Goal: Task Accomplishment & Management: Manage account settings

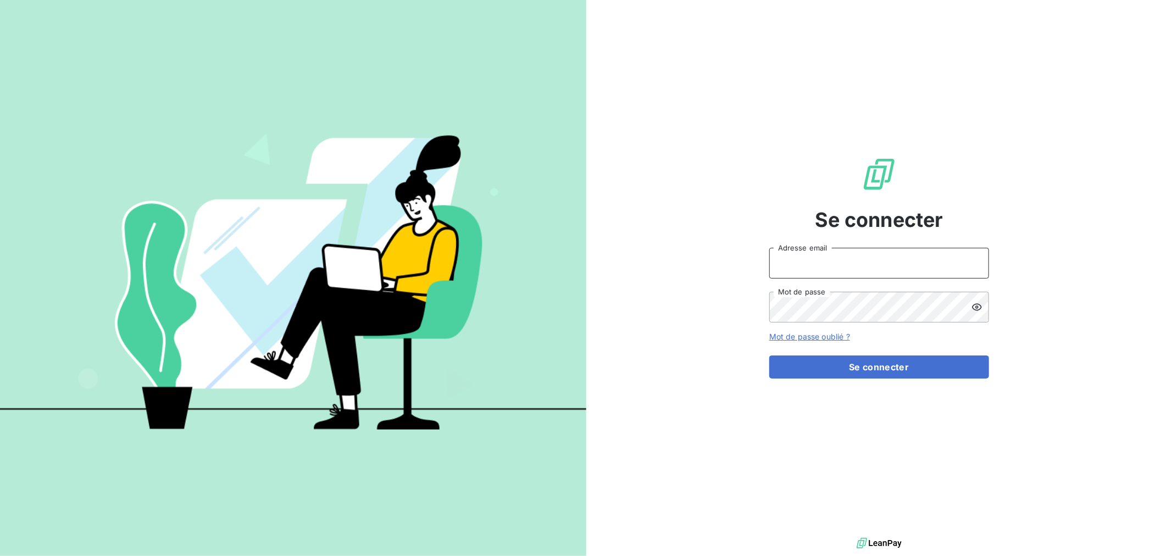
click at [889, 269] on input "Adresse email" at bounding box center [879, 263] width 220 height 31
type input "[EMAIL_ADDRESS][DOMAIN_NAME]"
click at [769, 356] on button "Se connecter" at bounding box center [879, 367] width 220 height 23
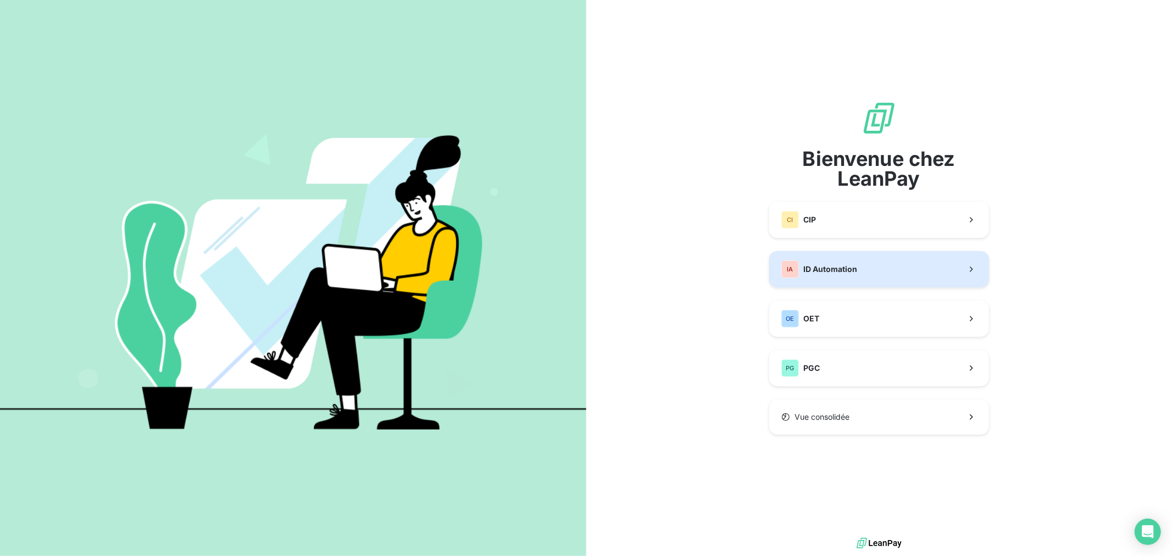
click at [841, 280] on button "IA ID Automation" at bounding box center [879, 269] width 220 height 36
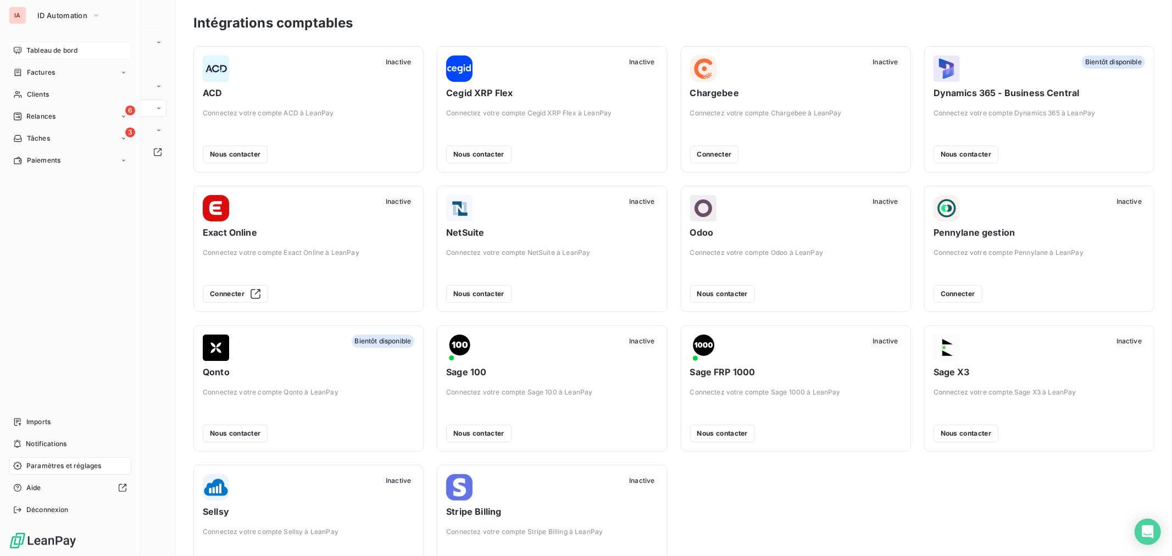
click at [40, 52] on span "Tableau de bord" at bounding box center [51, 51] width 51 height 10
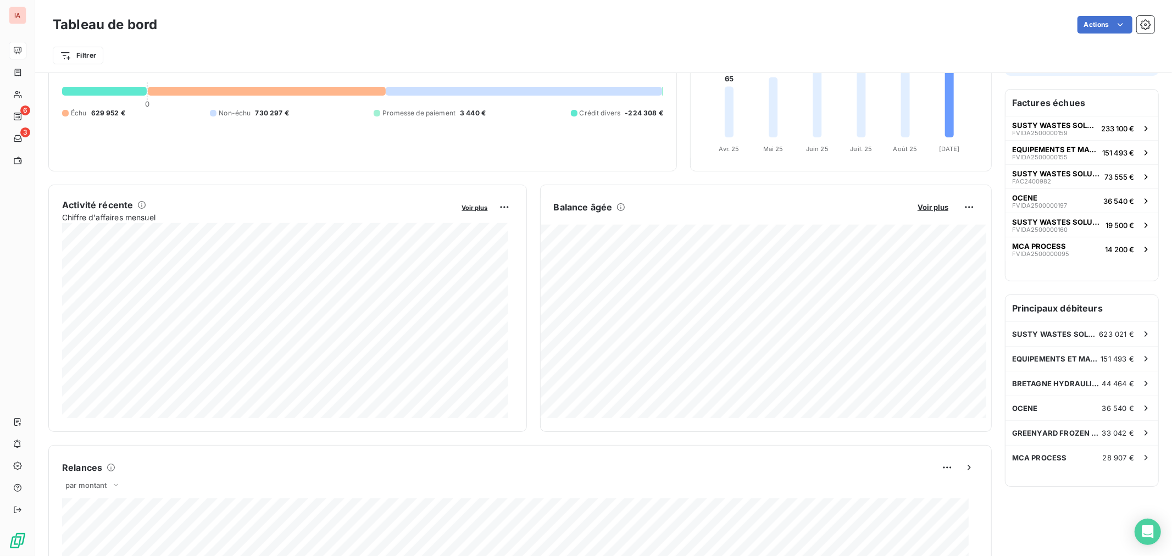
scroll to position [123, 0]
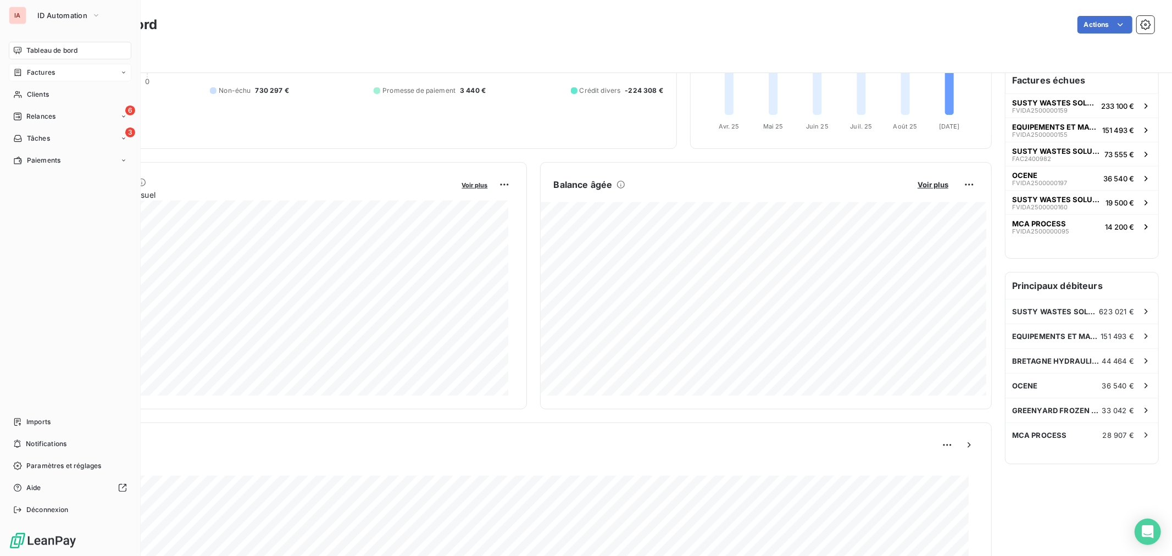
click at [48, 75] on span "Factures" at bounding box center [41, 73] width 28 height 10
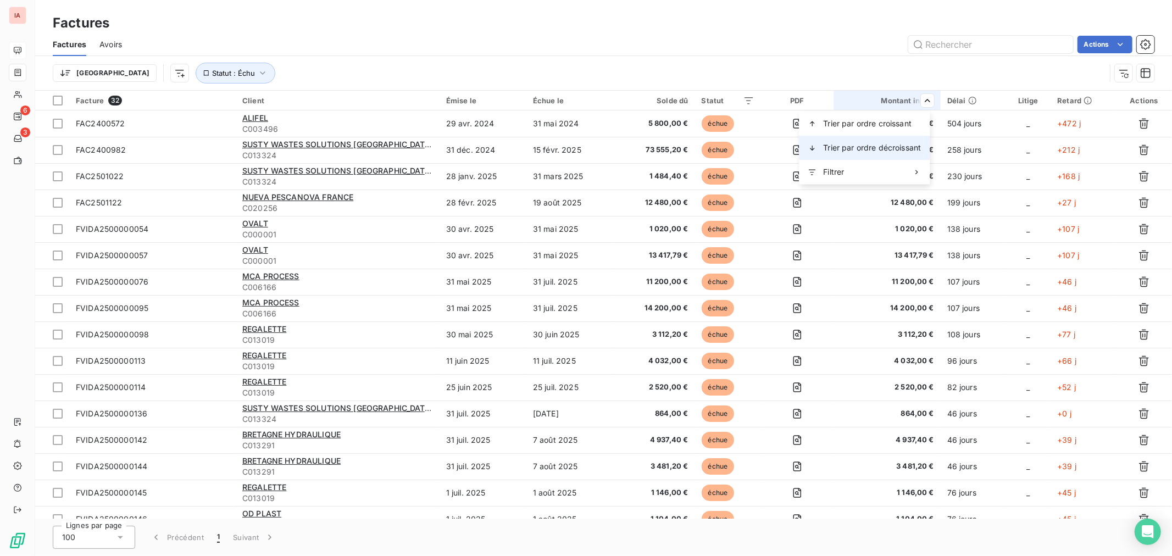
click at [903, 144] on span "Trier par ordre décroissant" at bounding box center [872, 147] width 98 height 11
